Goal: Information Seeking & Learning: Learn about a topic

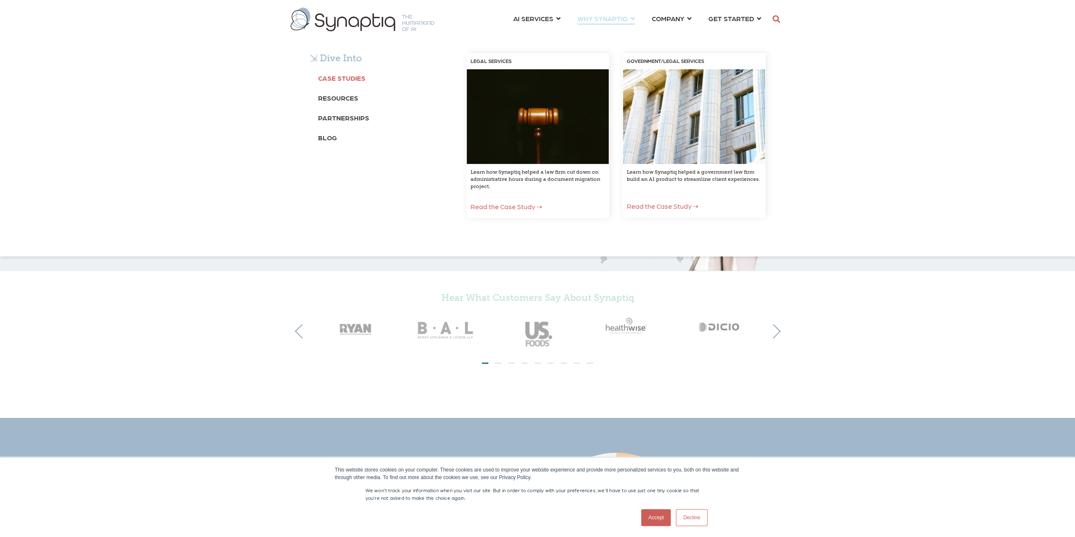
click at [346, 76] on b "Case Studies" at bounding box center [341, 78] width 47 height 8
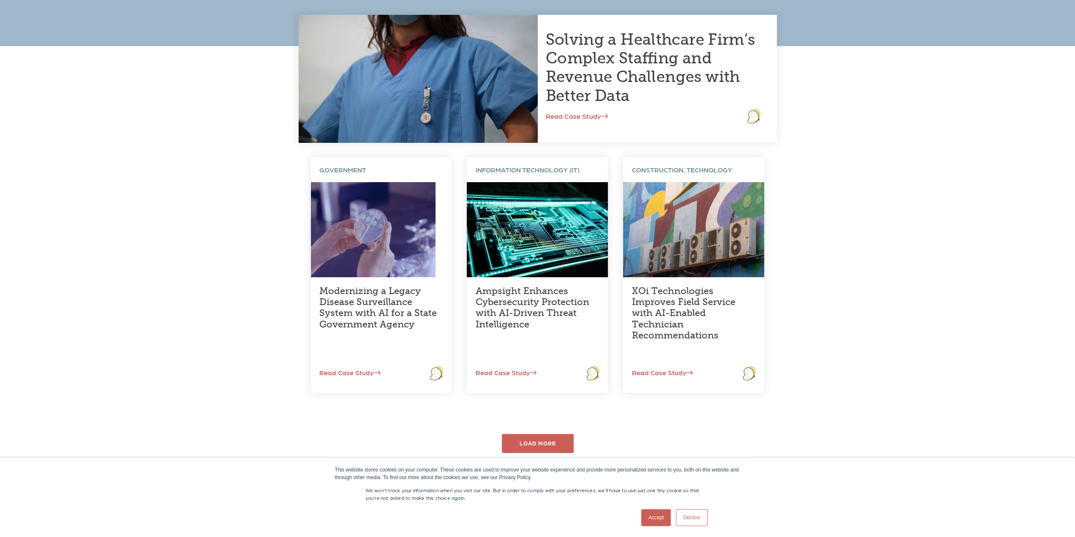
scroll to position [169, 0]
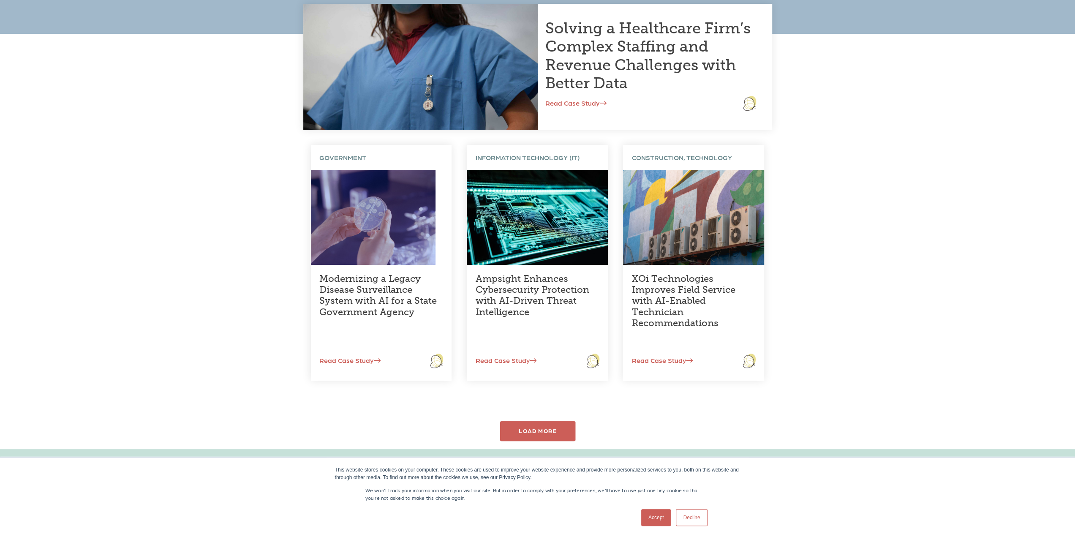
click at [548, 430] on div "LOAD MORE" at bounding box center [538, 431] width 76 height 20
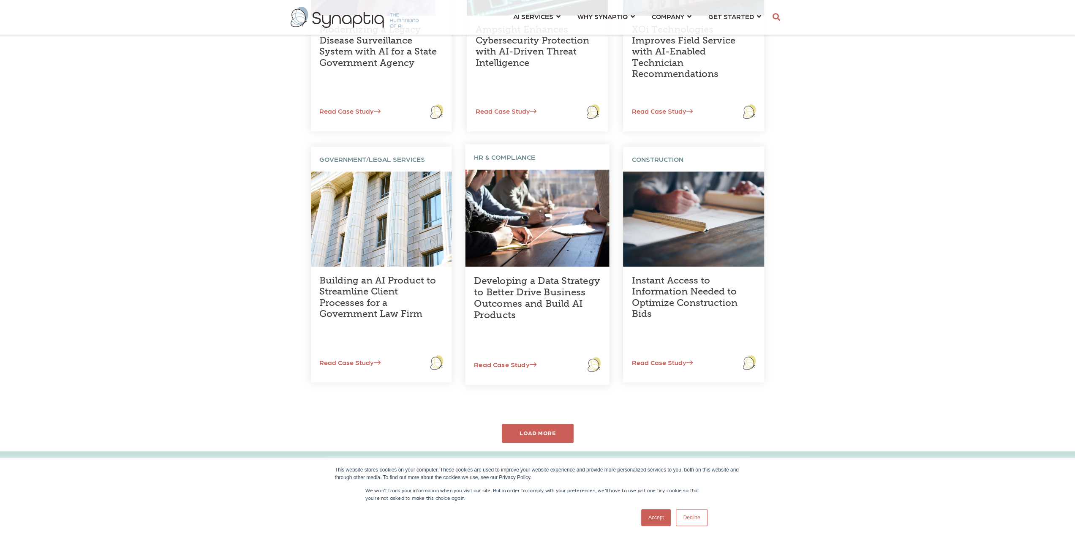
scroll to position [422, 0]
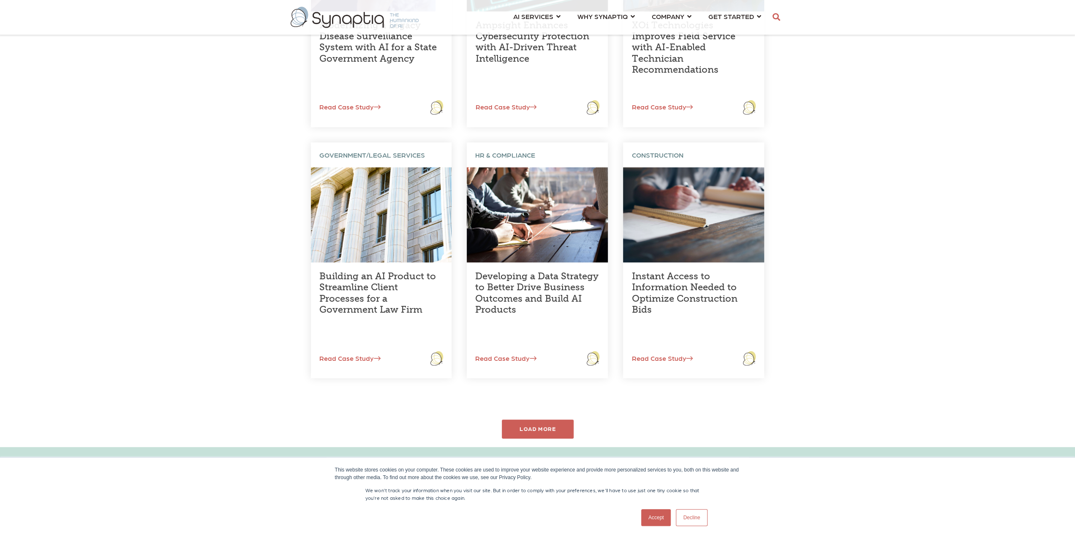
click at [531, 441] on div "Solving a Healthcare Firm’s Complex Staffing and Revenue Challenges with Better…" at bounding box center [537, 113] width 1075 height 667
click at [540, 431] on div "LOAD MORE" at bounding box center [538, 429] width 76 height 20
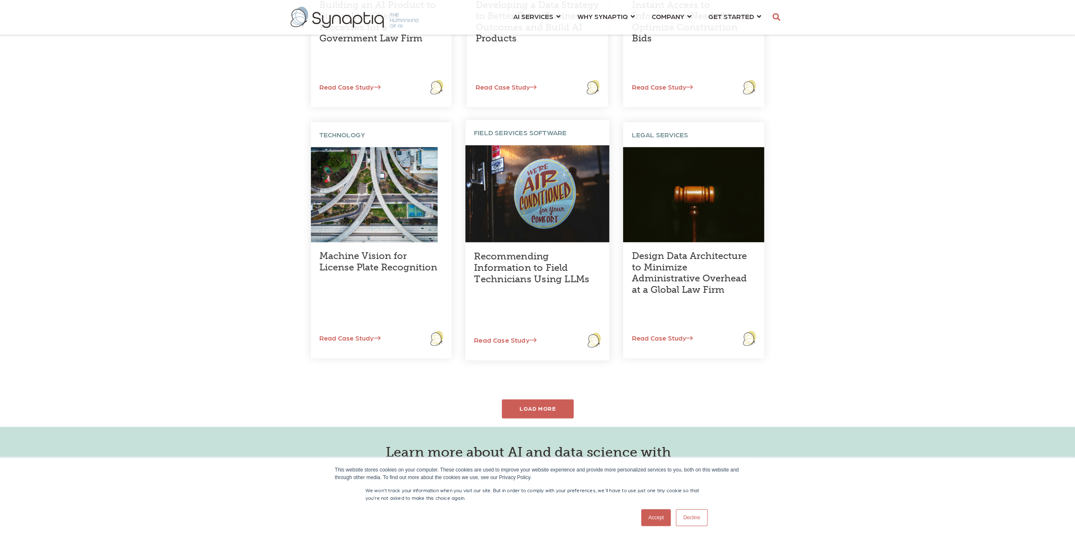
scroll to position [760, 0]
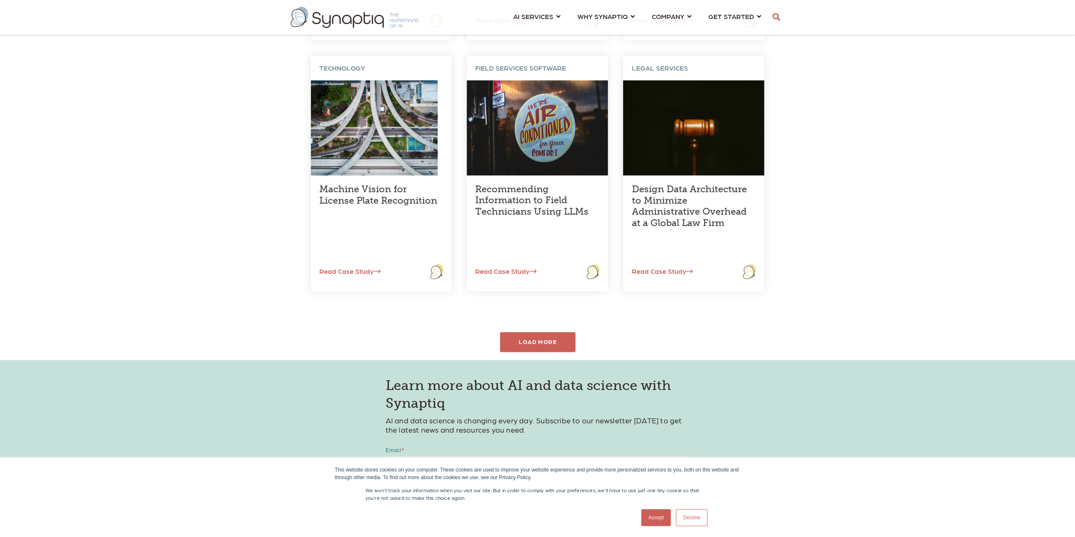
click at [563, 341] on div "LOAD MORE" at bounding box center [538, 342] width 76 height 20
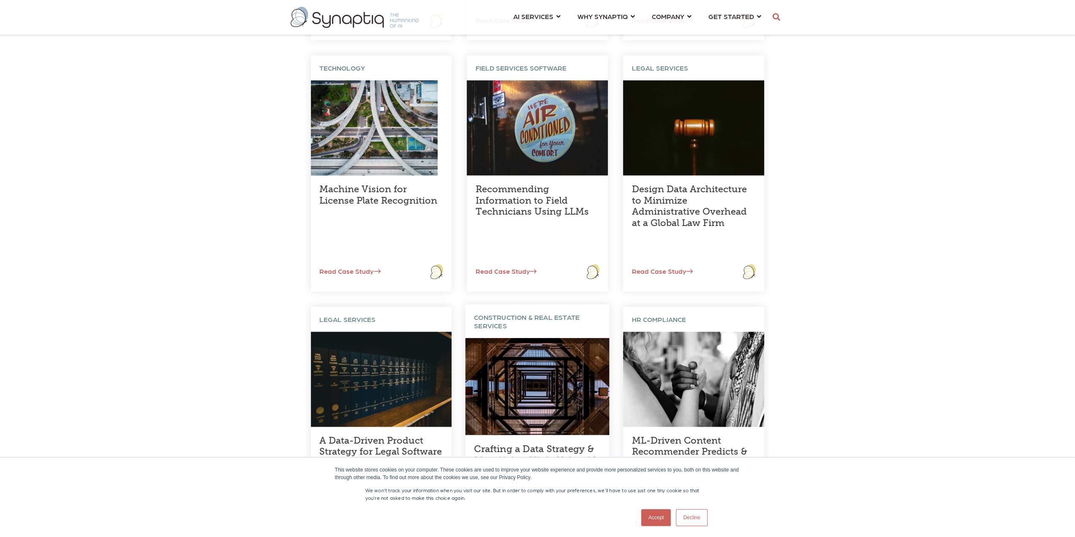
scroll to position [929, 0]
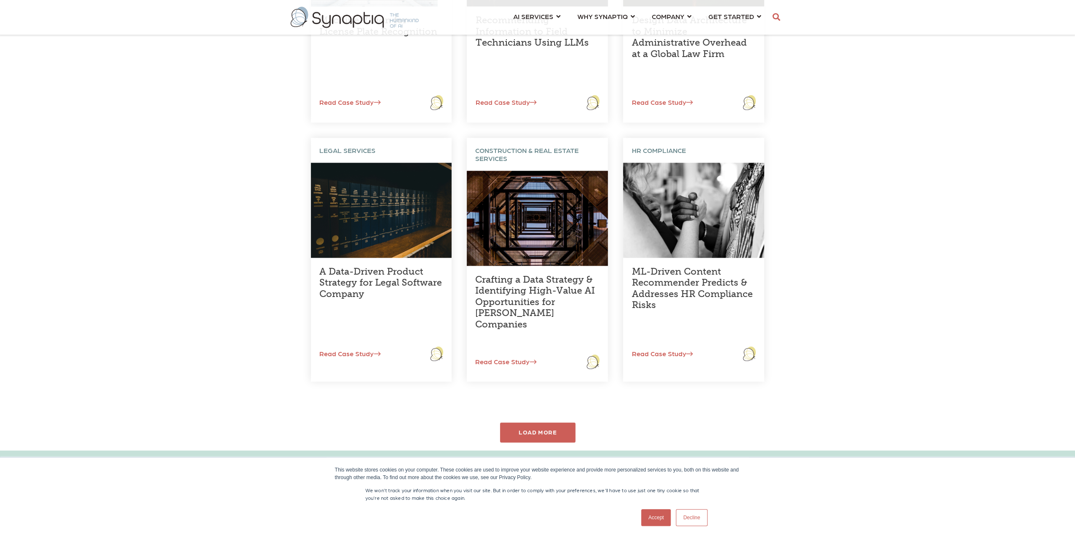
click at [548, 429] on div "LOAD MORE" at bounding box center [538, 432] width 76 height 20
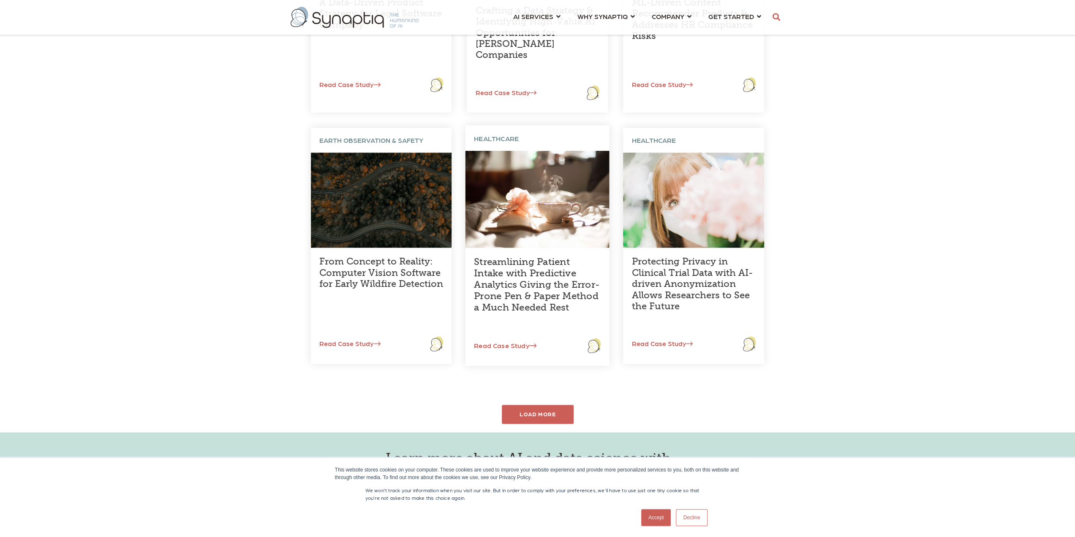
scroll to position [1309, 0]
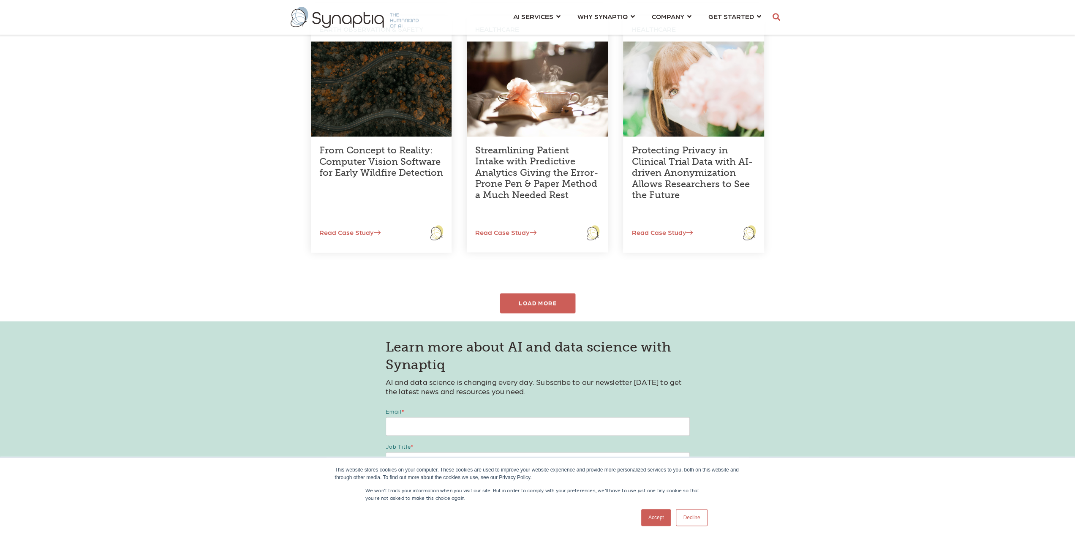
click at [536, 301] on div "LOAD MORE" at bounding box center [538, 303] width 76 height 20
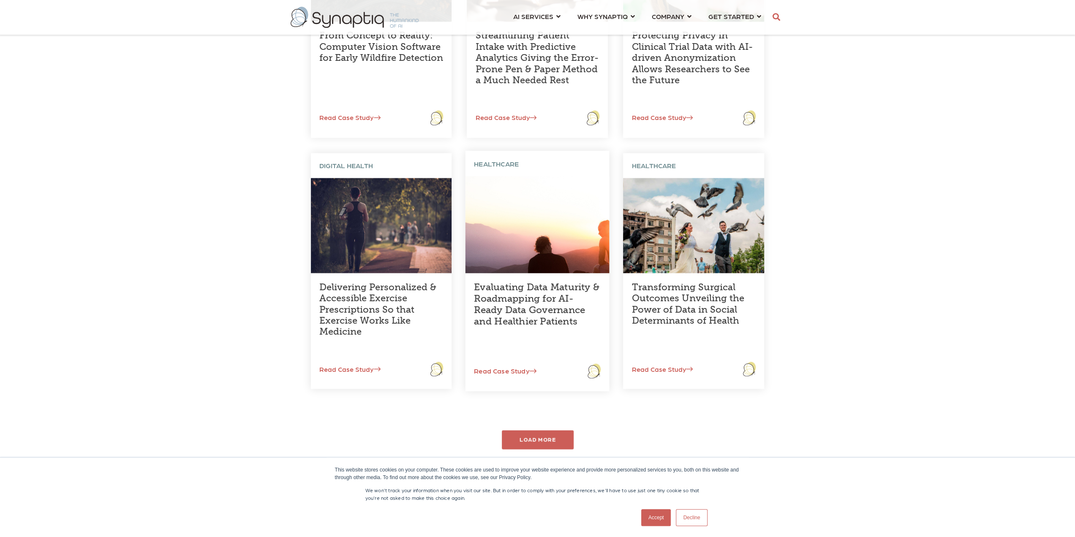
scroll to position [1436, 0]
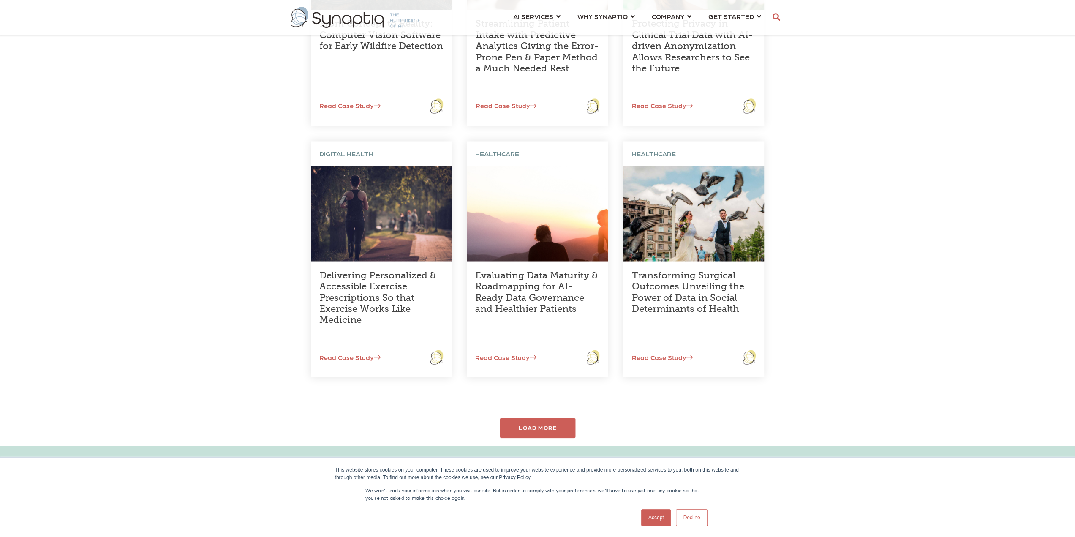
click at [547, 430] on div "LOAD MORE" at bounding box center [538, 428] width 76 height 20
